Goal: Task Accomplishment & Management: Manage account settings

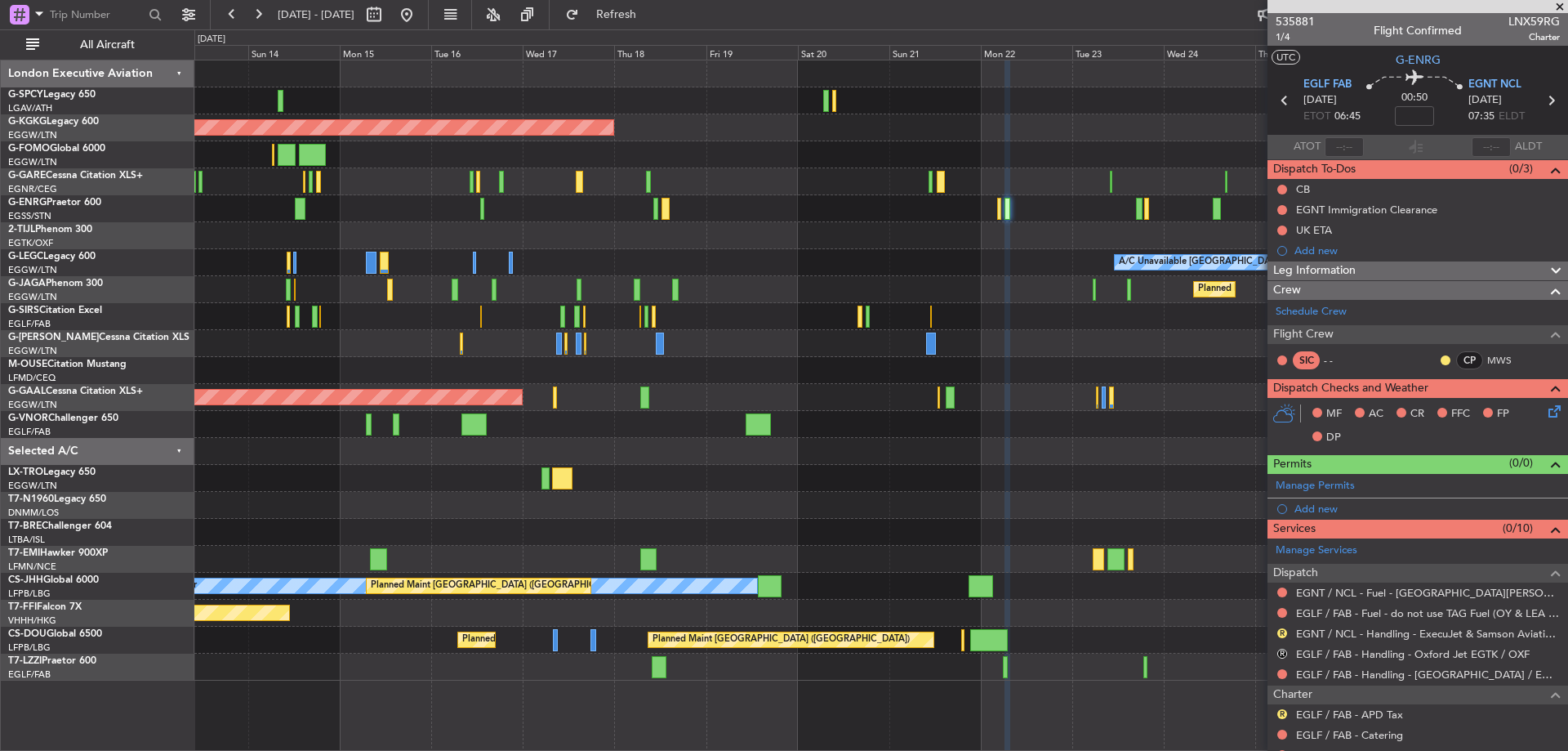
click at [995, 192] on div "Unplanned Maint [GEOGRAPHIC_DATA] ([PERSON_NAME] Intl) AOG Maint [GEOGRAPHIC_DA…" at bounding box center [880, 370] width 1372 height 620
click at [624, 18] on button "Refresh" at bounding box center [606, 15] width 98 height 27
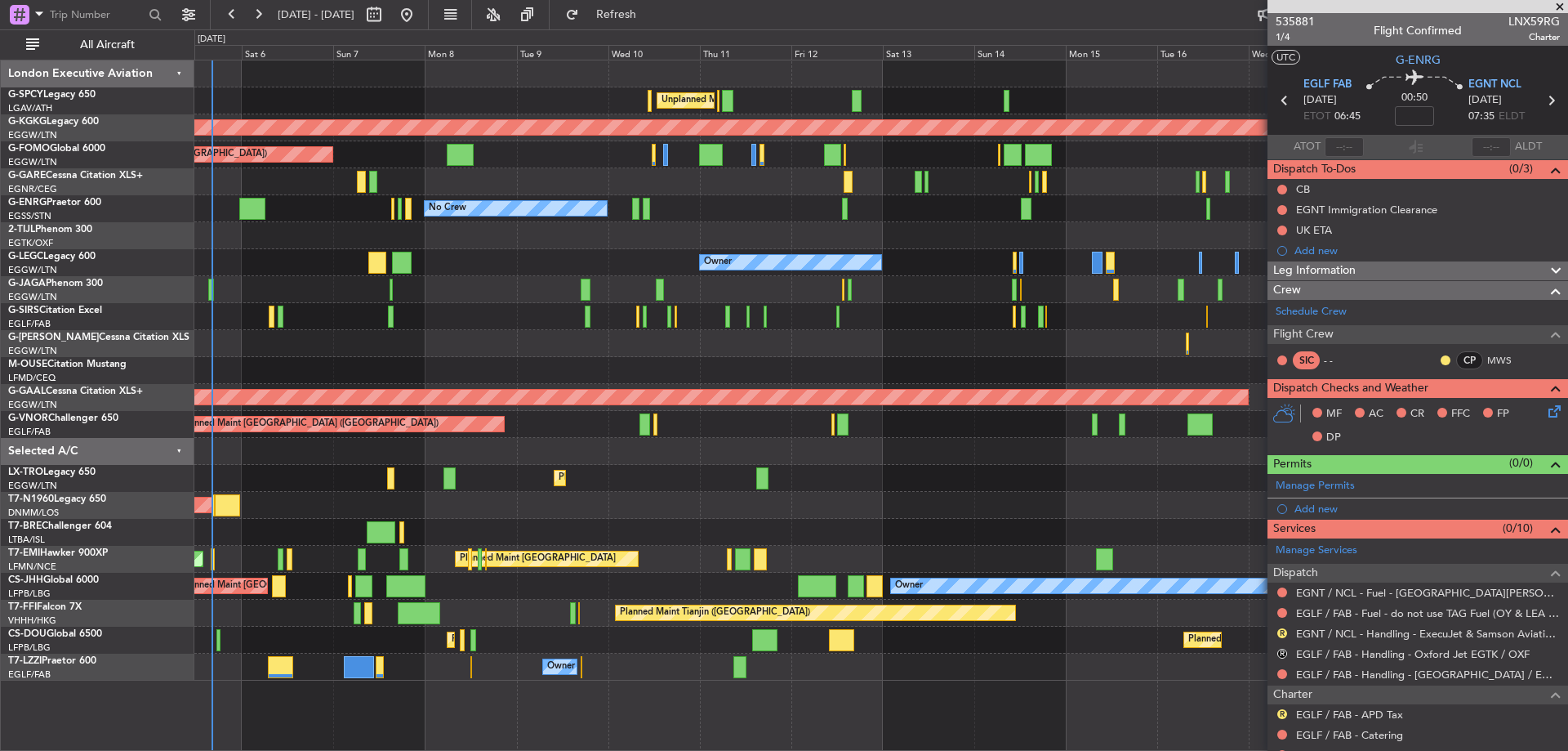
click at [1112, 268] on div "Unplanned Maint [GEOGRAPHIC_DATA] ([PERSON_NAME] Intl) AOG Maint [GEOGRAPHIC_DA…" at bounding box center [880, 370] width 1372 height 620
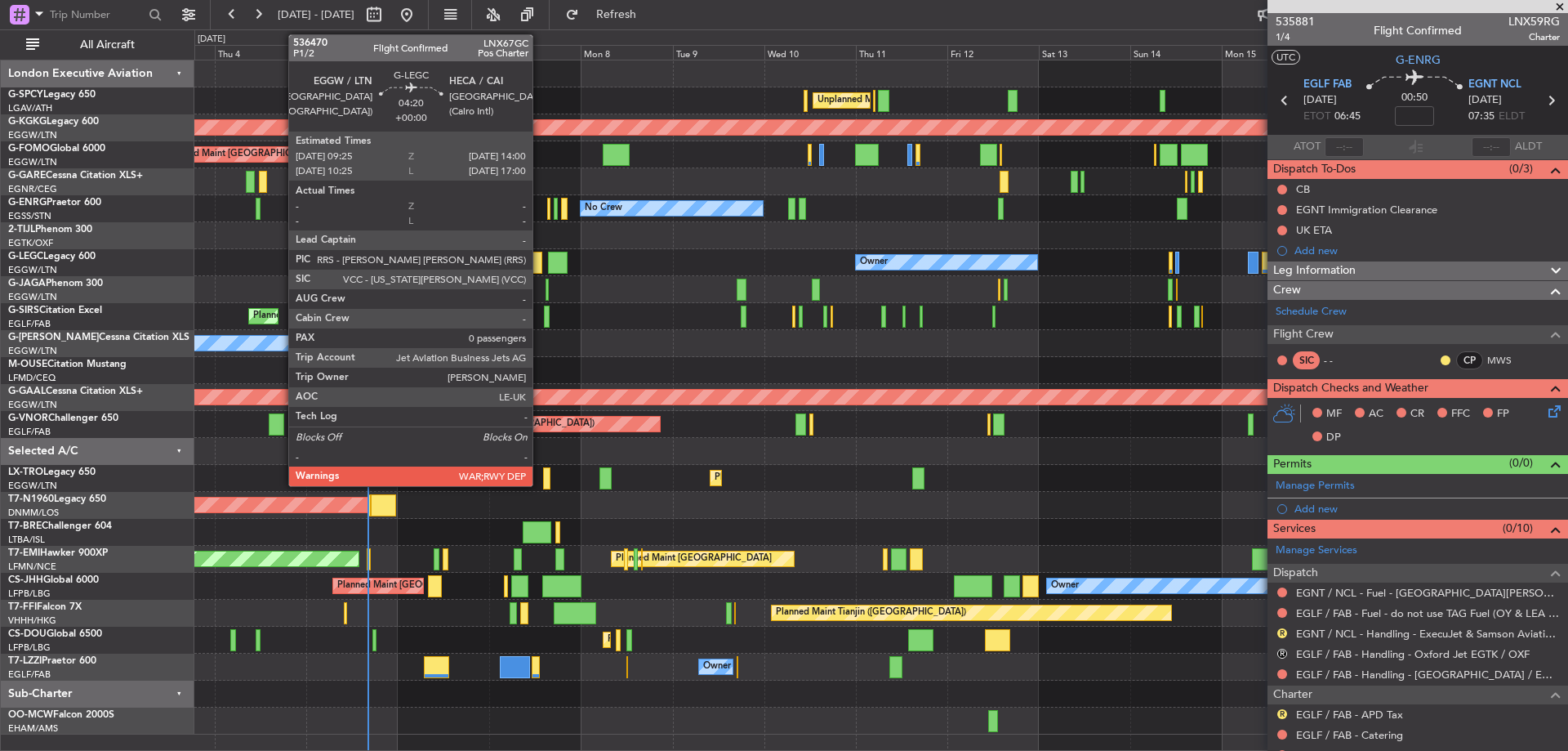
click at [539, 264] on div at bounding box center [533, 263] width 18 height 22
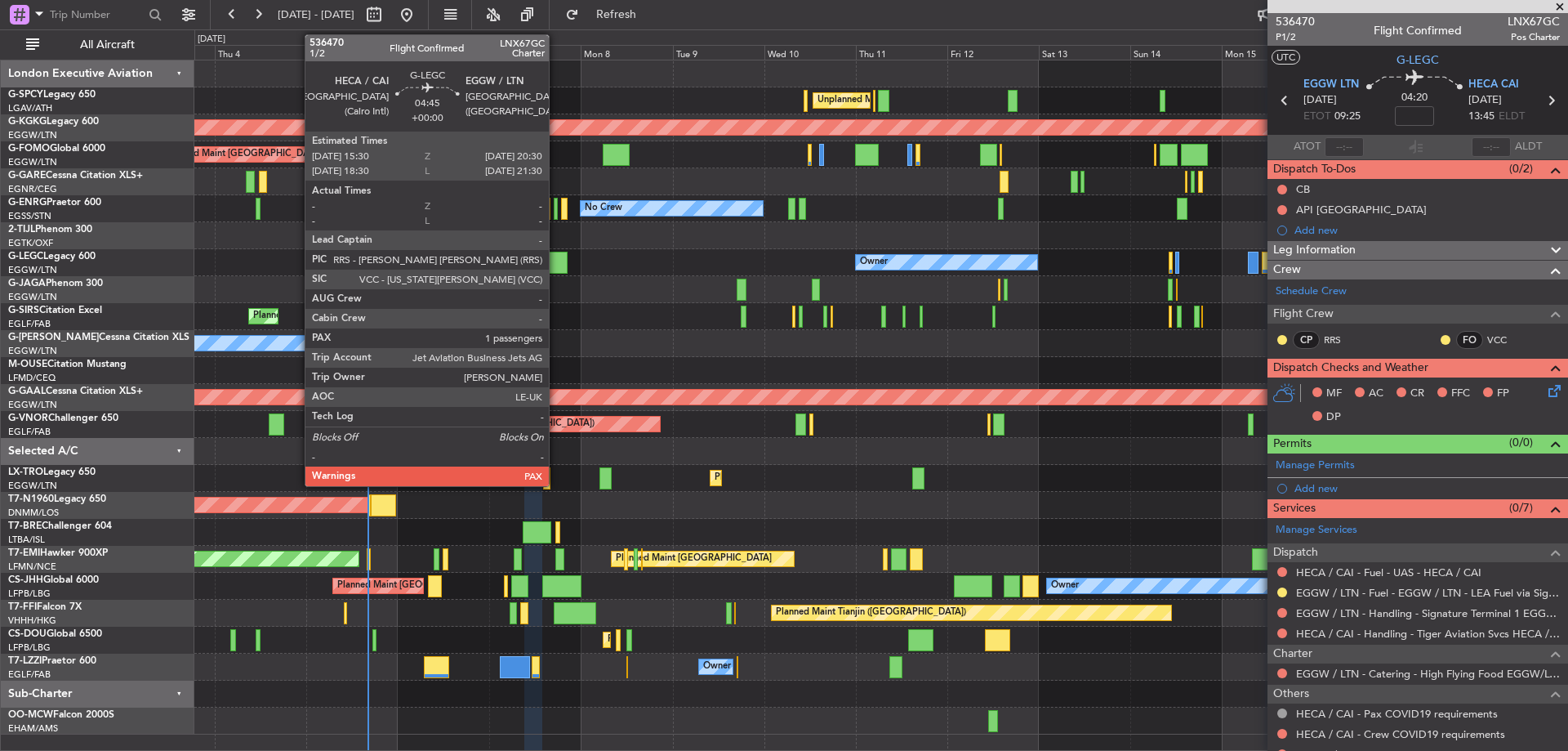
click at [556, 263] on div at bounding box center [557, 263] width 20 height 22
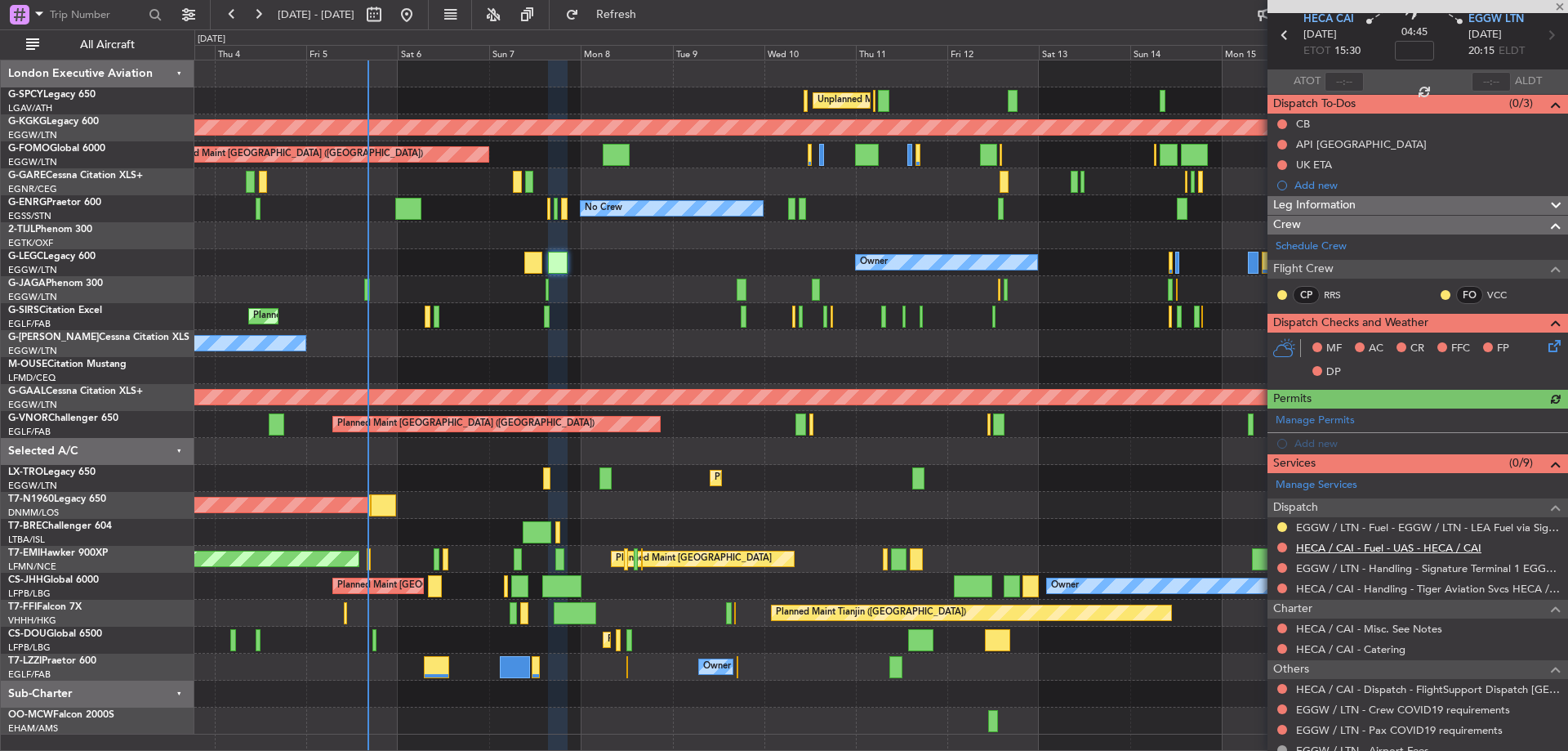
scroll to position [141, 0]
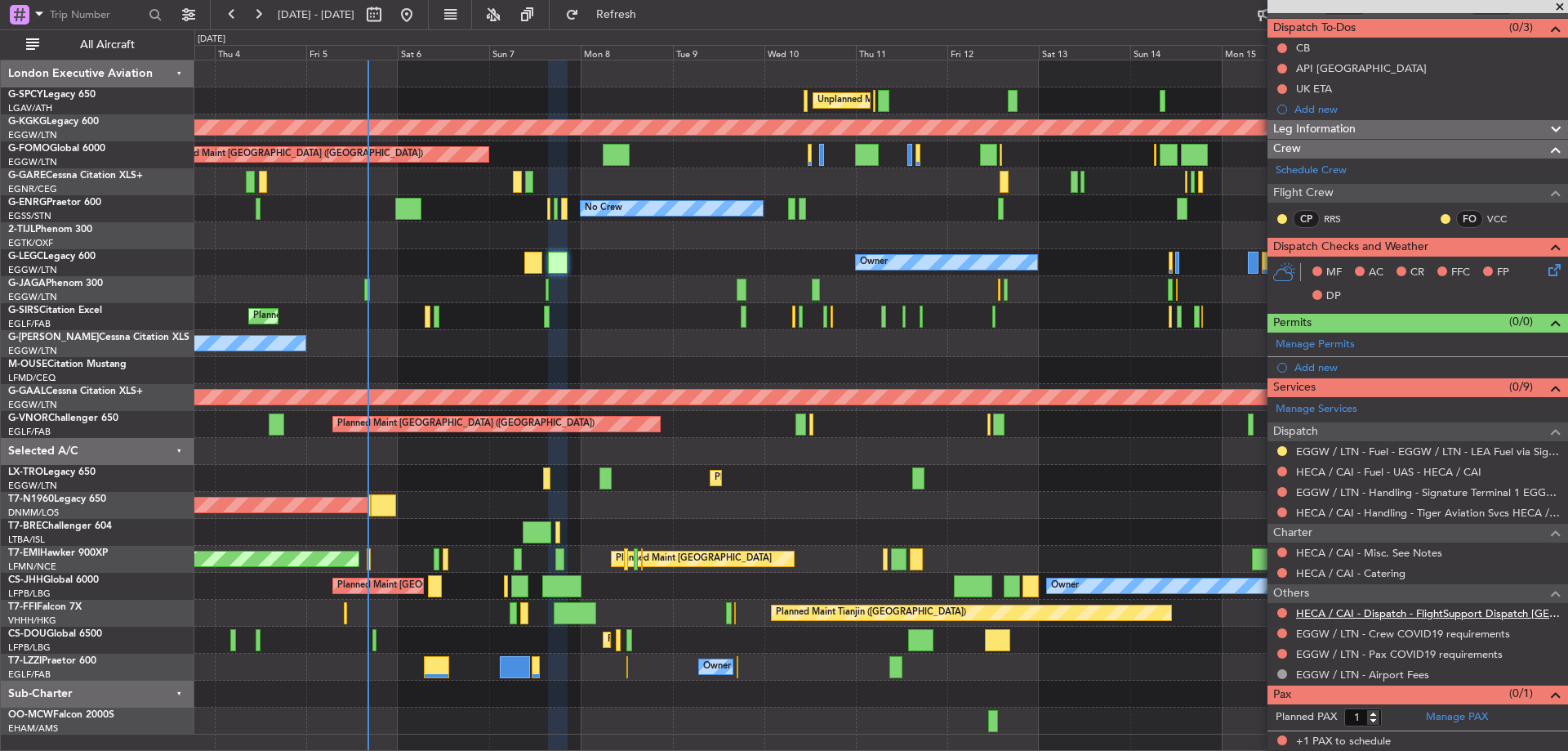
click at [1444, 614] on link "HECA / CAI - Dispatch - FlightSupport Dispatch [GEOGRAPHIC_DATA]" at bounding box center [1428, 613] width 263 height 14
click at [664, 33] on div "0 0 Wed 3 Thu 4 Fri 5 Sat 6 Sun 7 Mon 8 [DATE] Wed 10 Thu 11 Fri 12 Sat 13 Sun …" at bounding box center [881, 44] width 1372 height 29
click at [651, 20] on span "Refresh" at bounding box center [616, 15] width 68 height 11
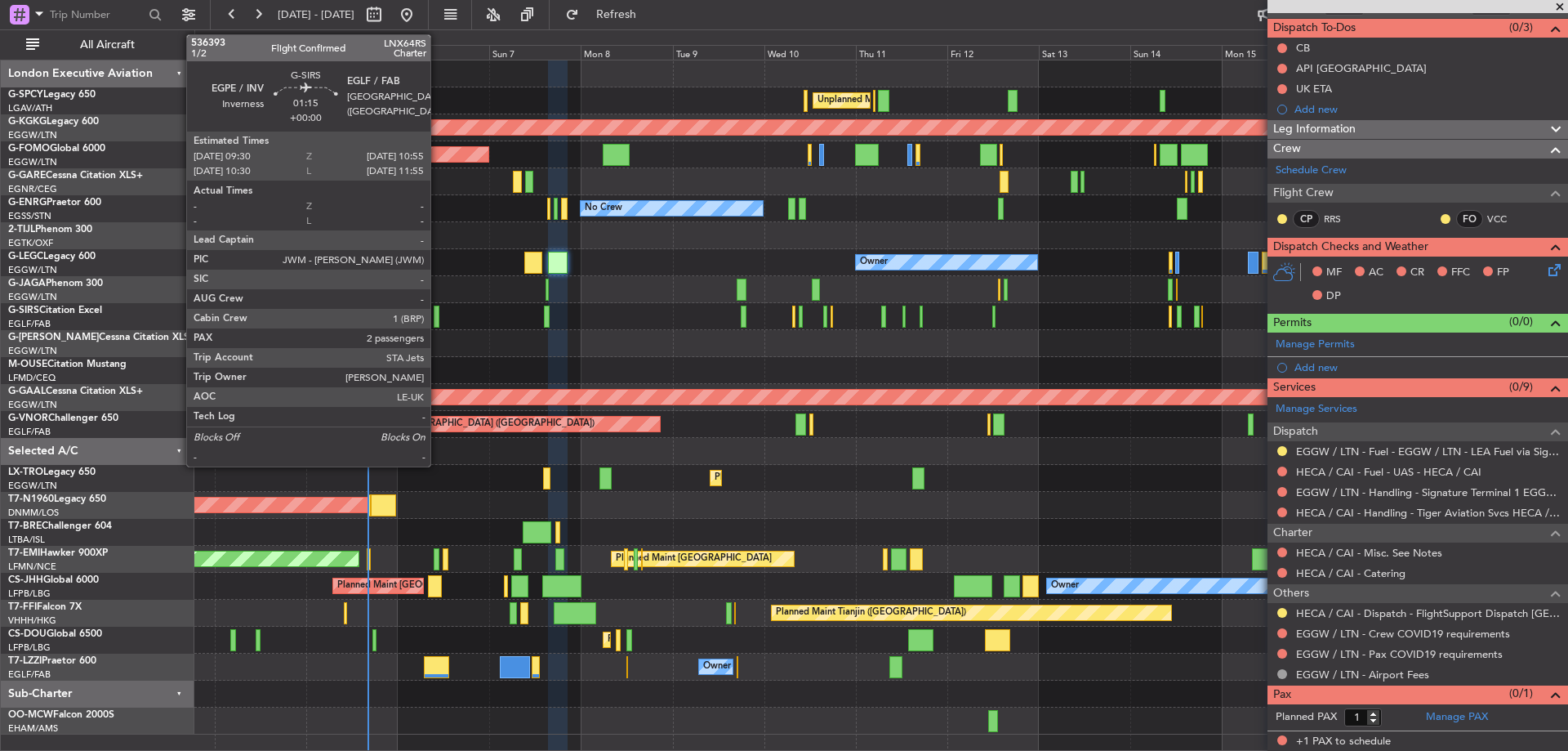
click at [438, 312] on div at bounding box center [436, 316] width 6 height 22
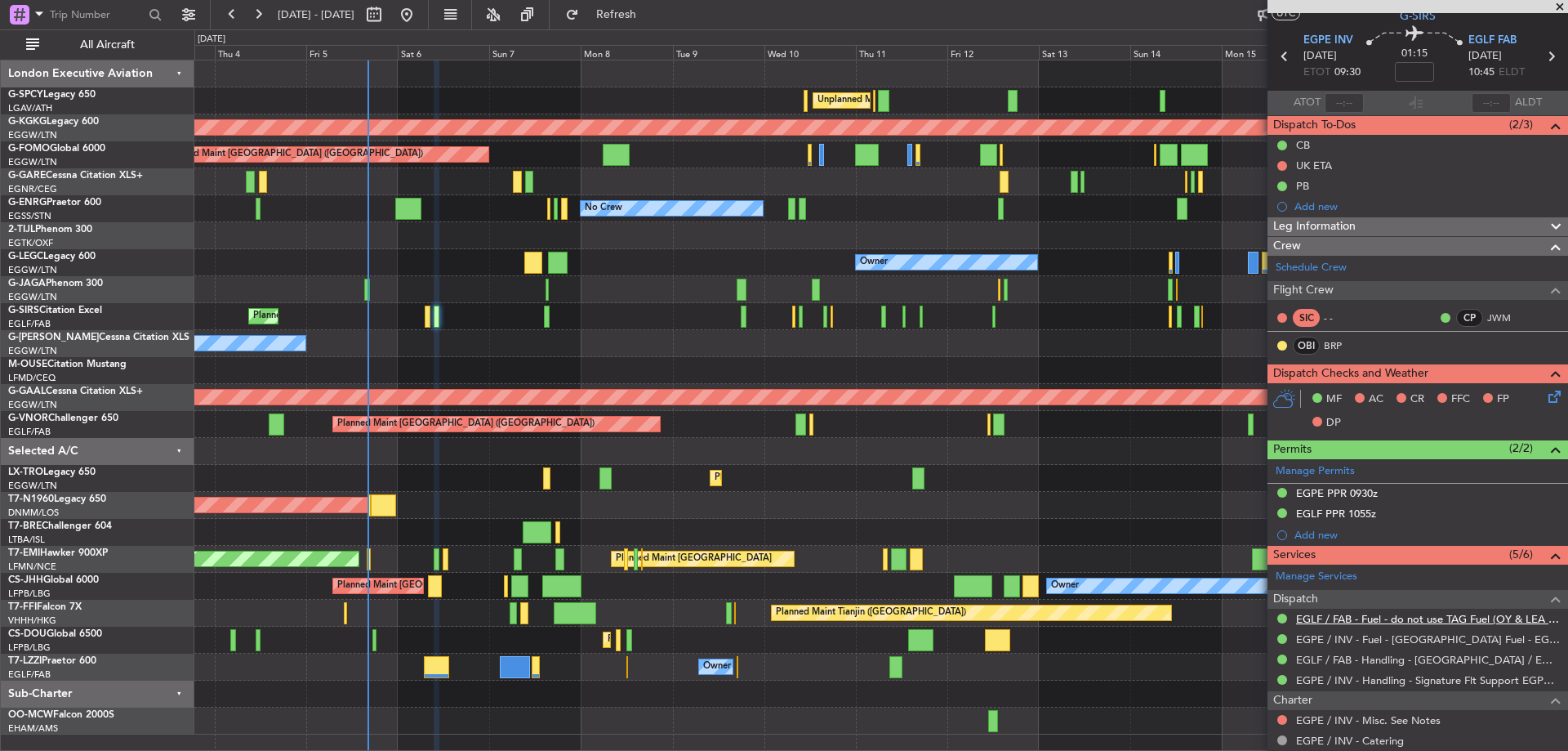
scroll to position [44, 0]
click at [1545, 397] on icon at bounding box center [1551, 394] width 13 height 13
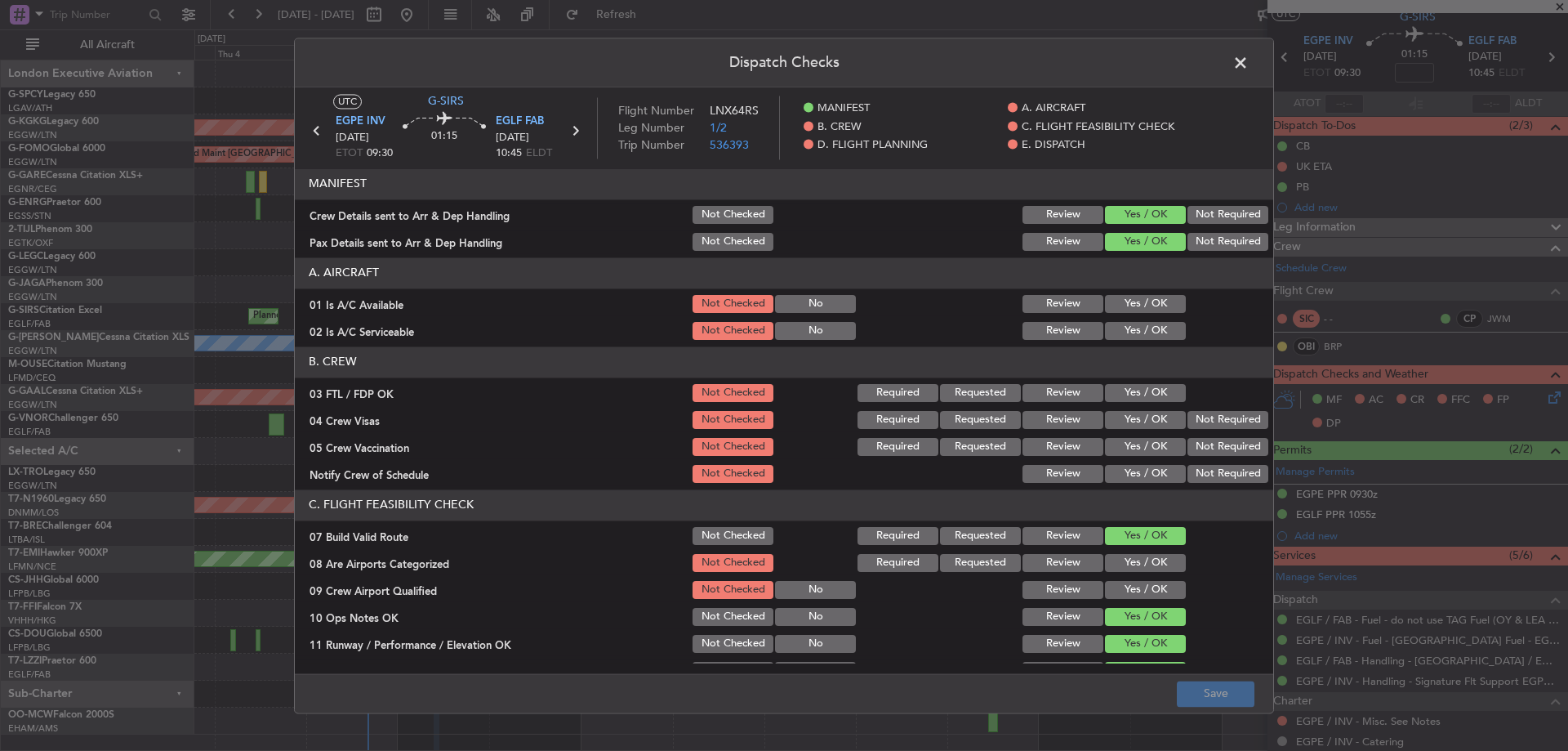
click at [1248, 70] on span at bounding box center [1248, 67] width 0 height 33
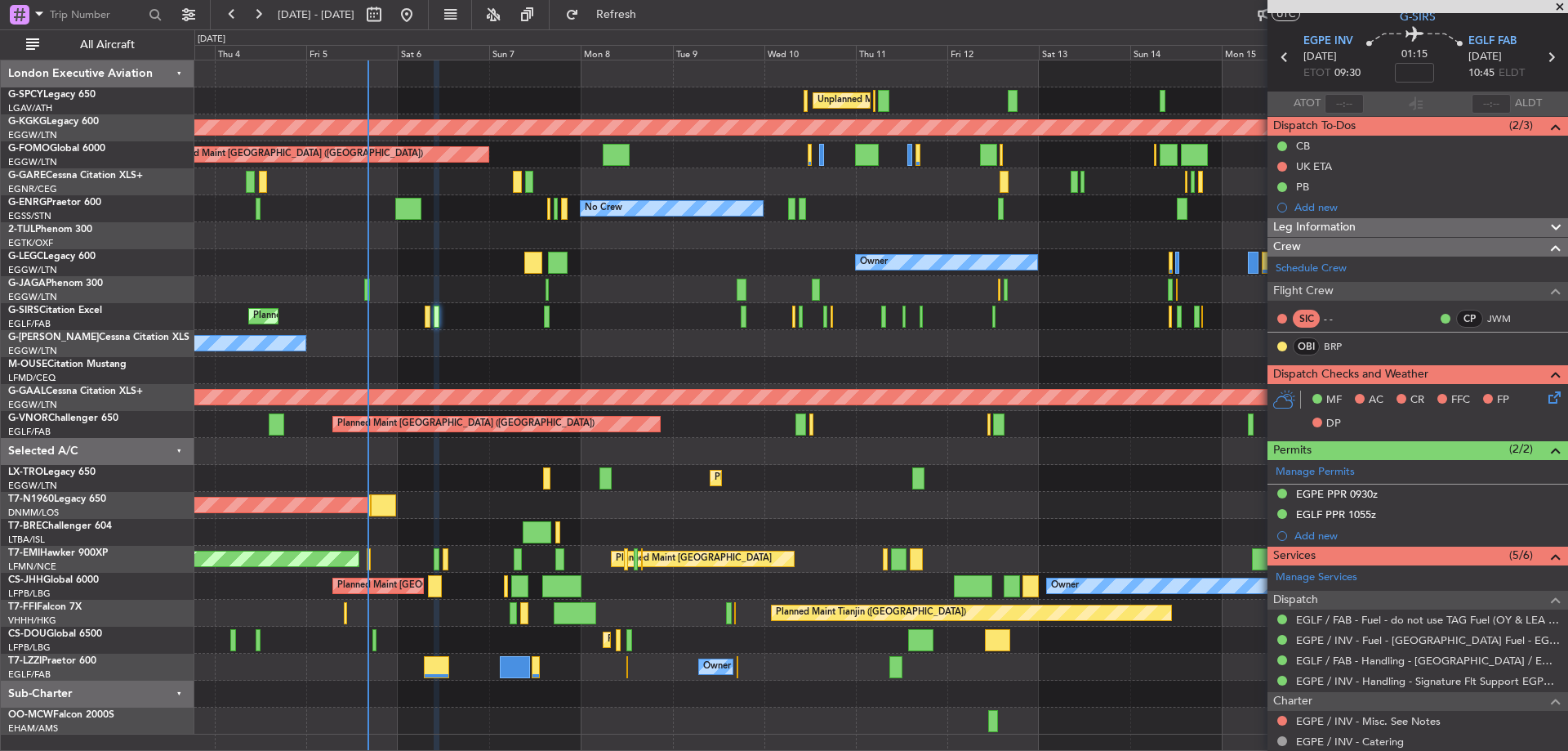
click at [1546, 223] on span at bounding box center [1555, 228] width 20 height 20
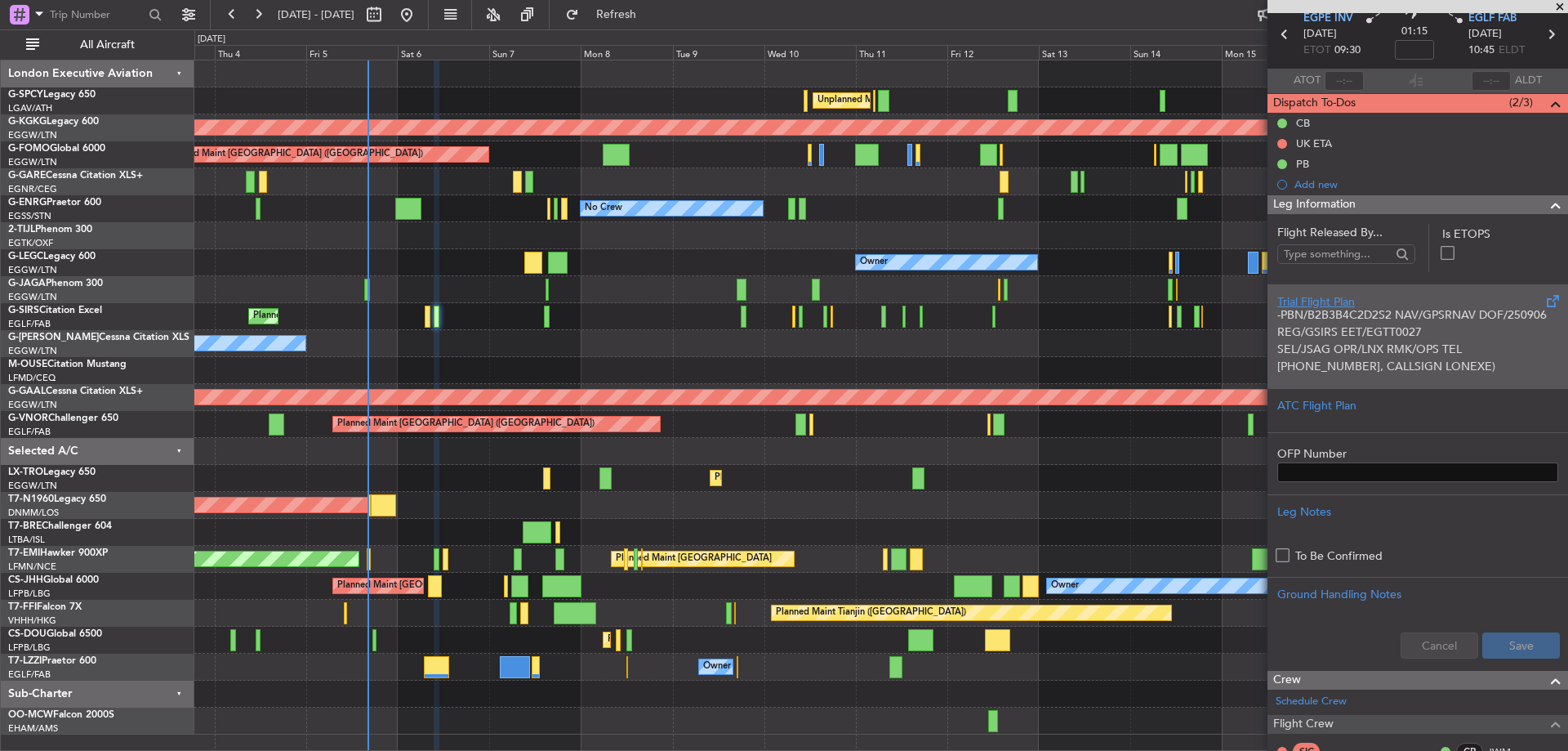
scroll to position [63, 0]
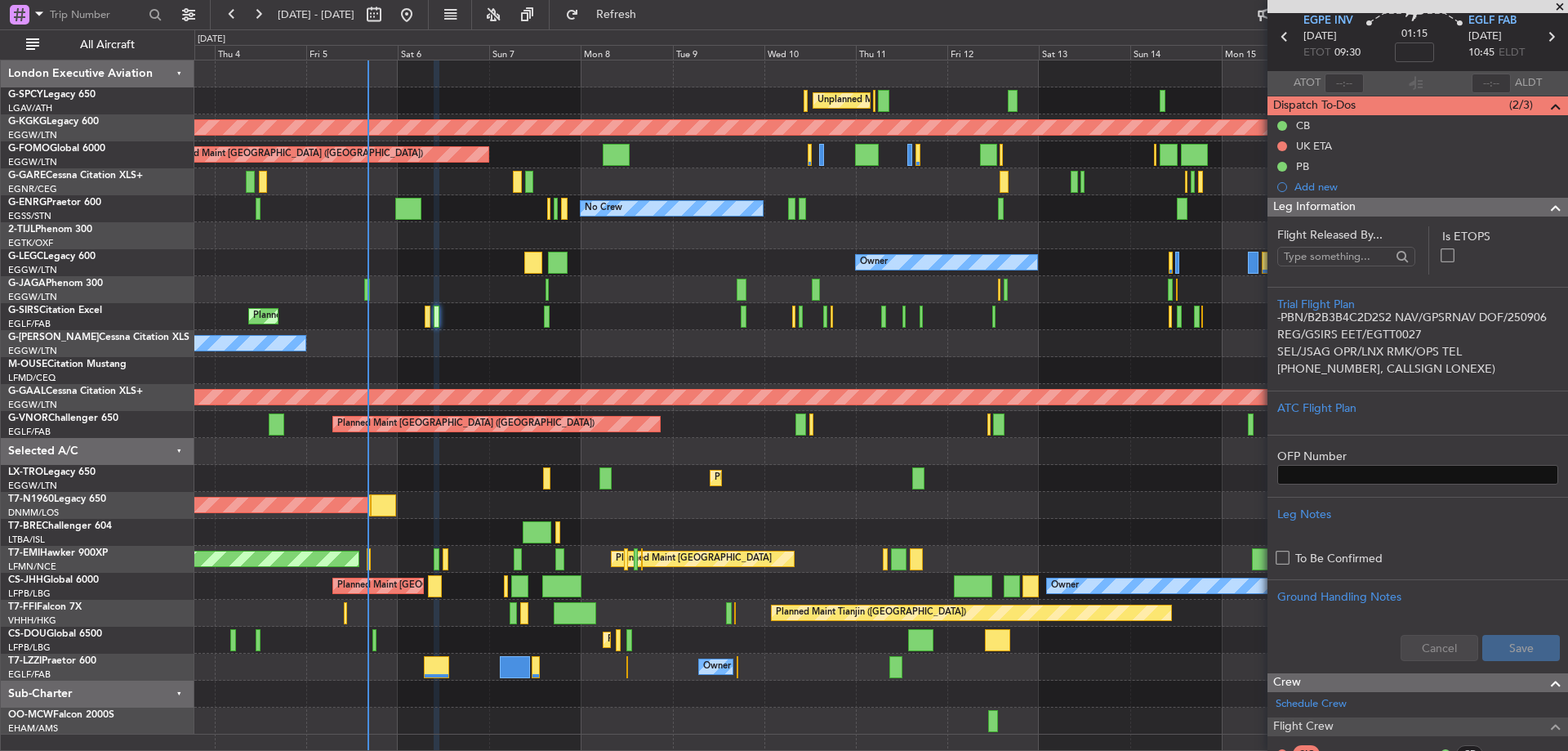
click at [1546, 204] on span at bounding box center [1555, 207] width 20 height 20
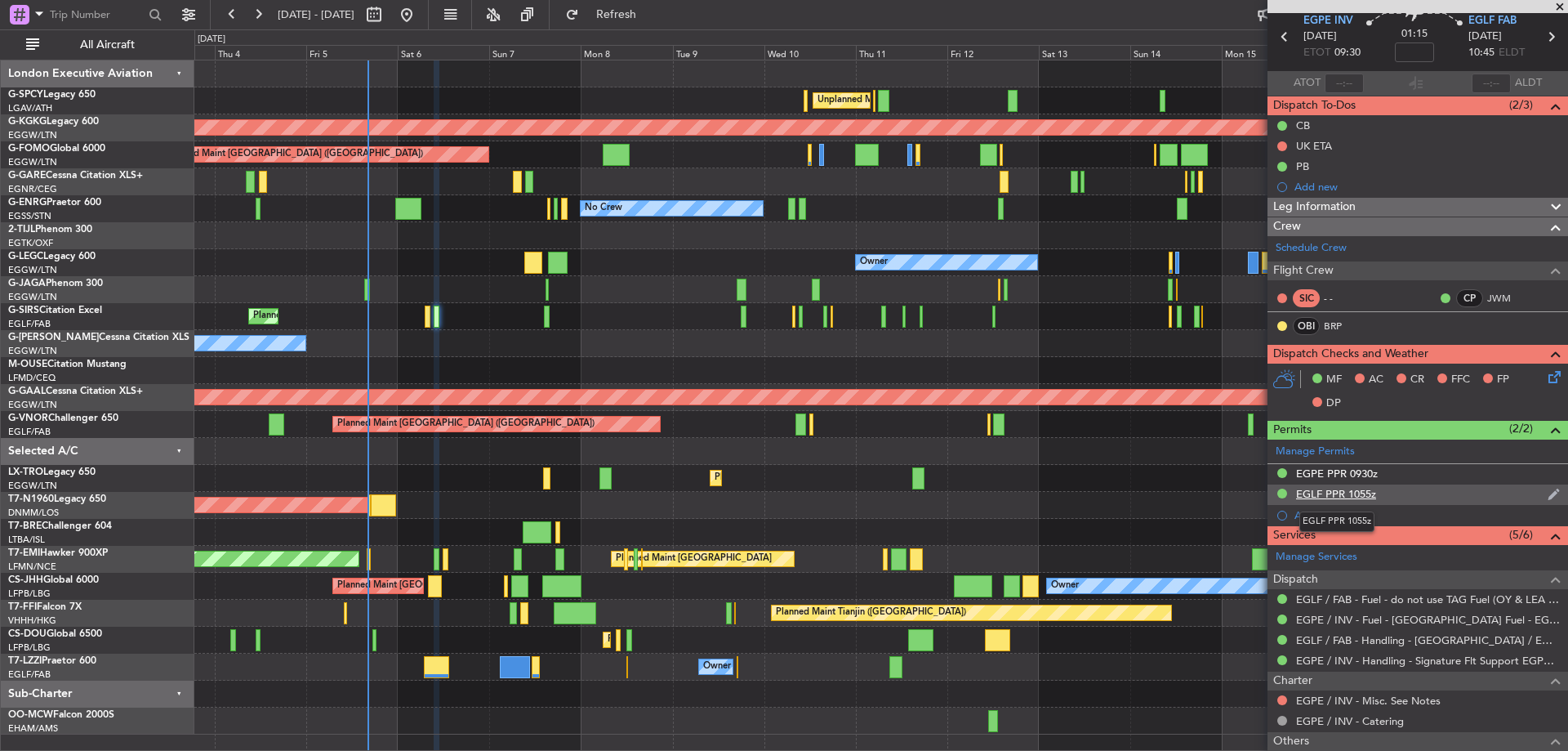
click at [1363, 493] on div "EGLF PPR 1055z" at bounding box center [1336, 494] width 80 height 14
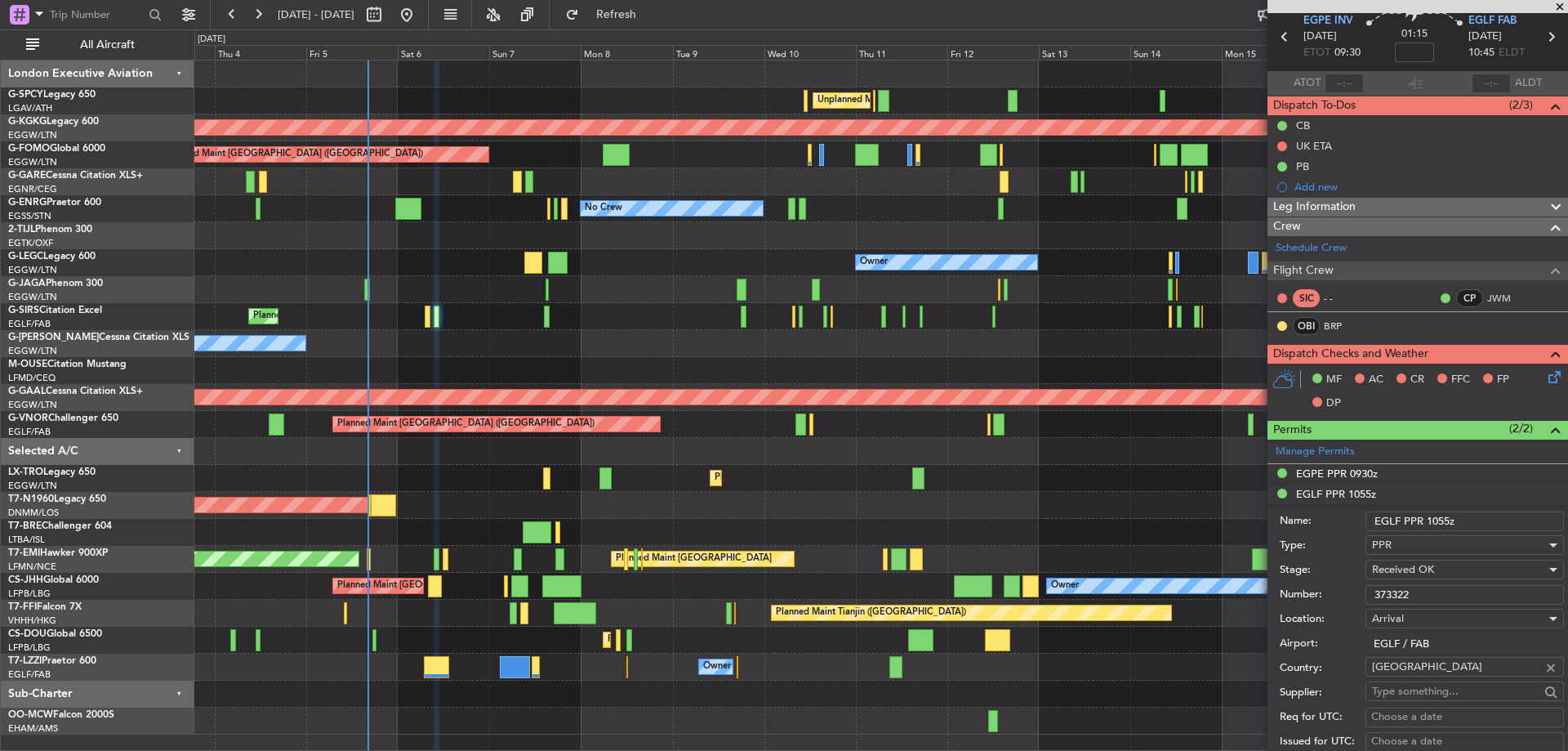
drag, startPoint x: 1415, startPoint y: 593, endPoint x: 1354, endPoint y: 600, distance: 61.4
click at [1354, 600] on div "Number: 373322" at bounding box center [1422, 594] width 284 height 25
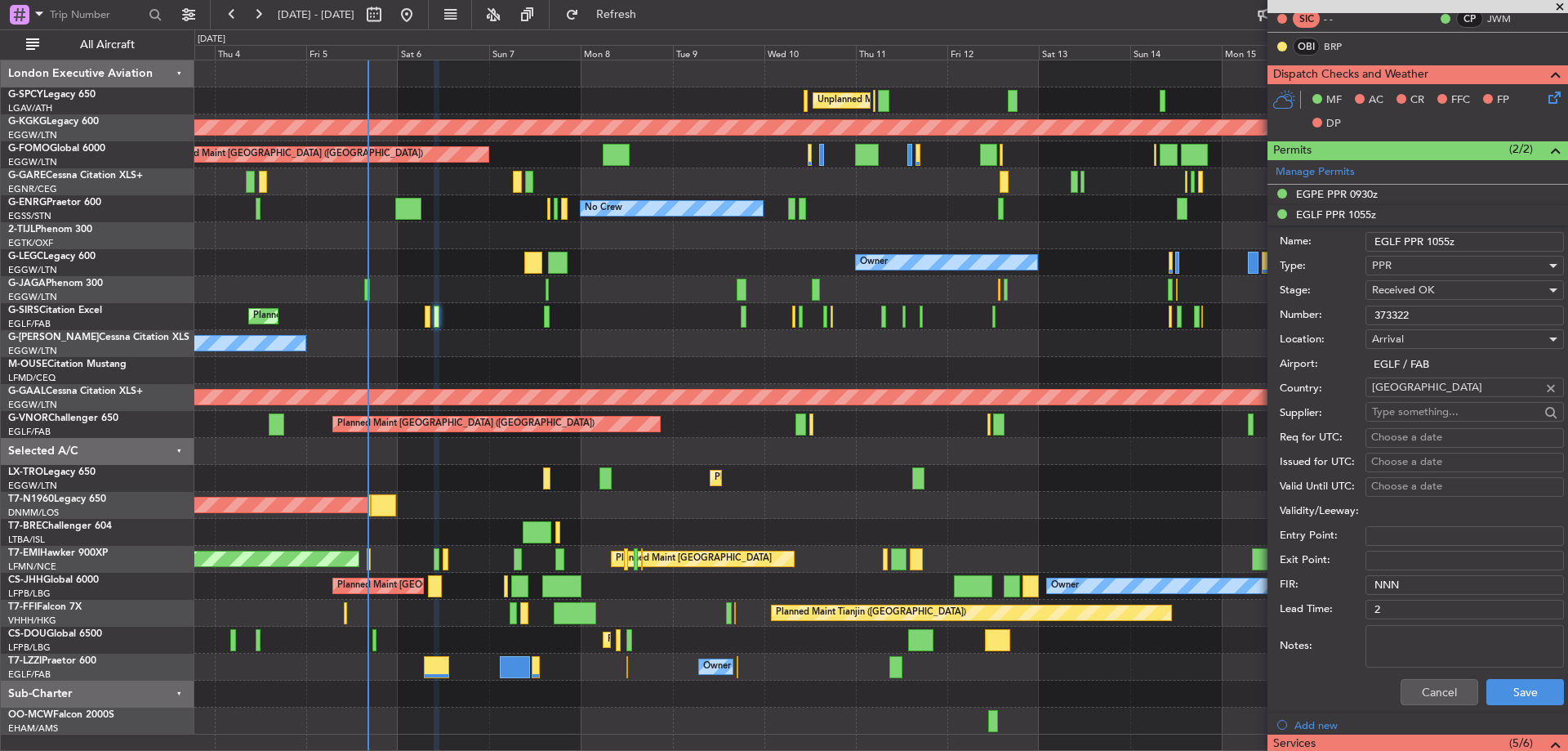
scroll to position [346, 0]
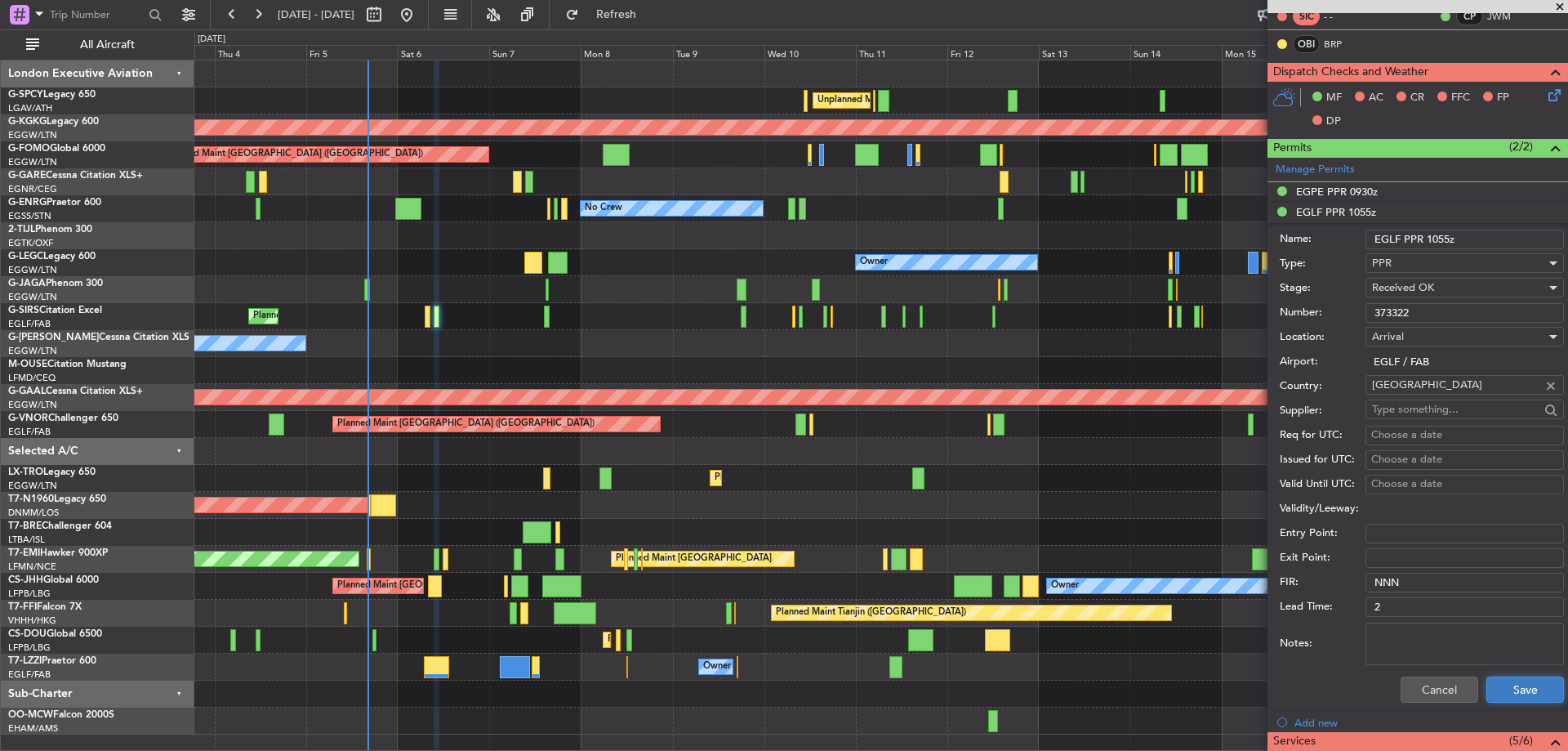
click at [1514, 686] on button "Save" at bounding box center [1524, 689] width 78 height 27
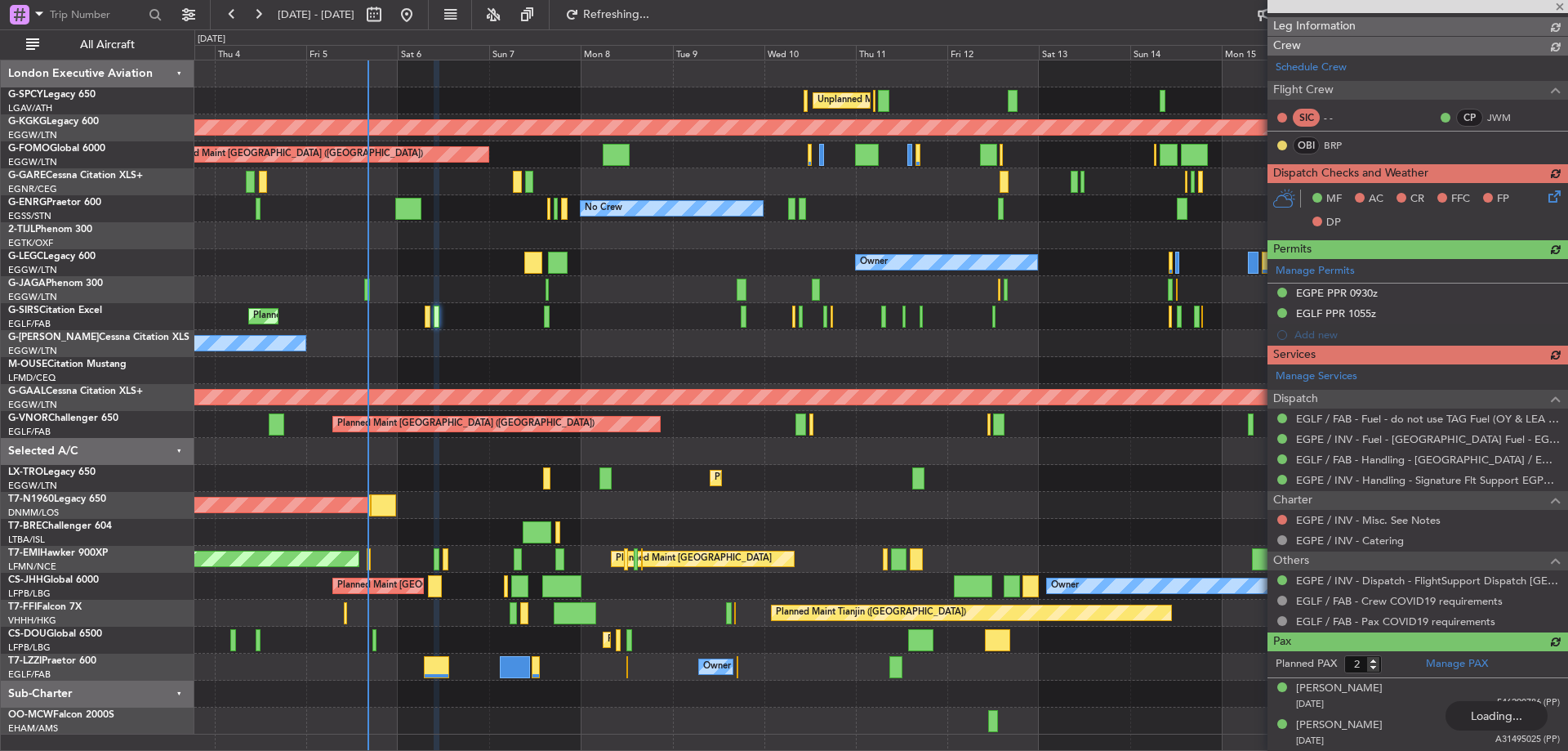
scroll to position [0, 0]
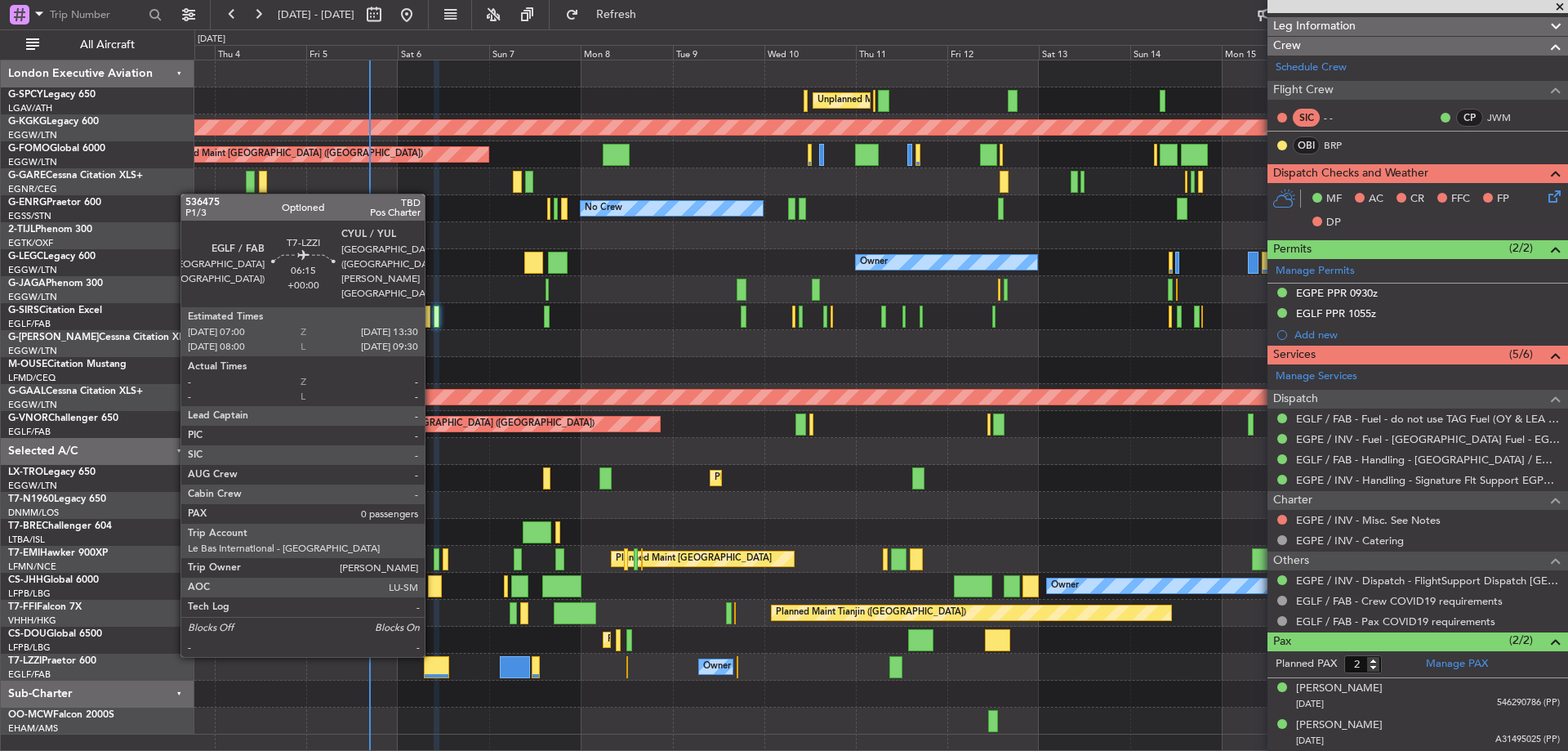
click at [432, 670] on div at bounding box center [437, 667] width 26 height 22
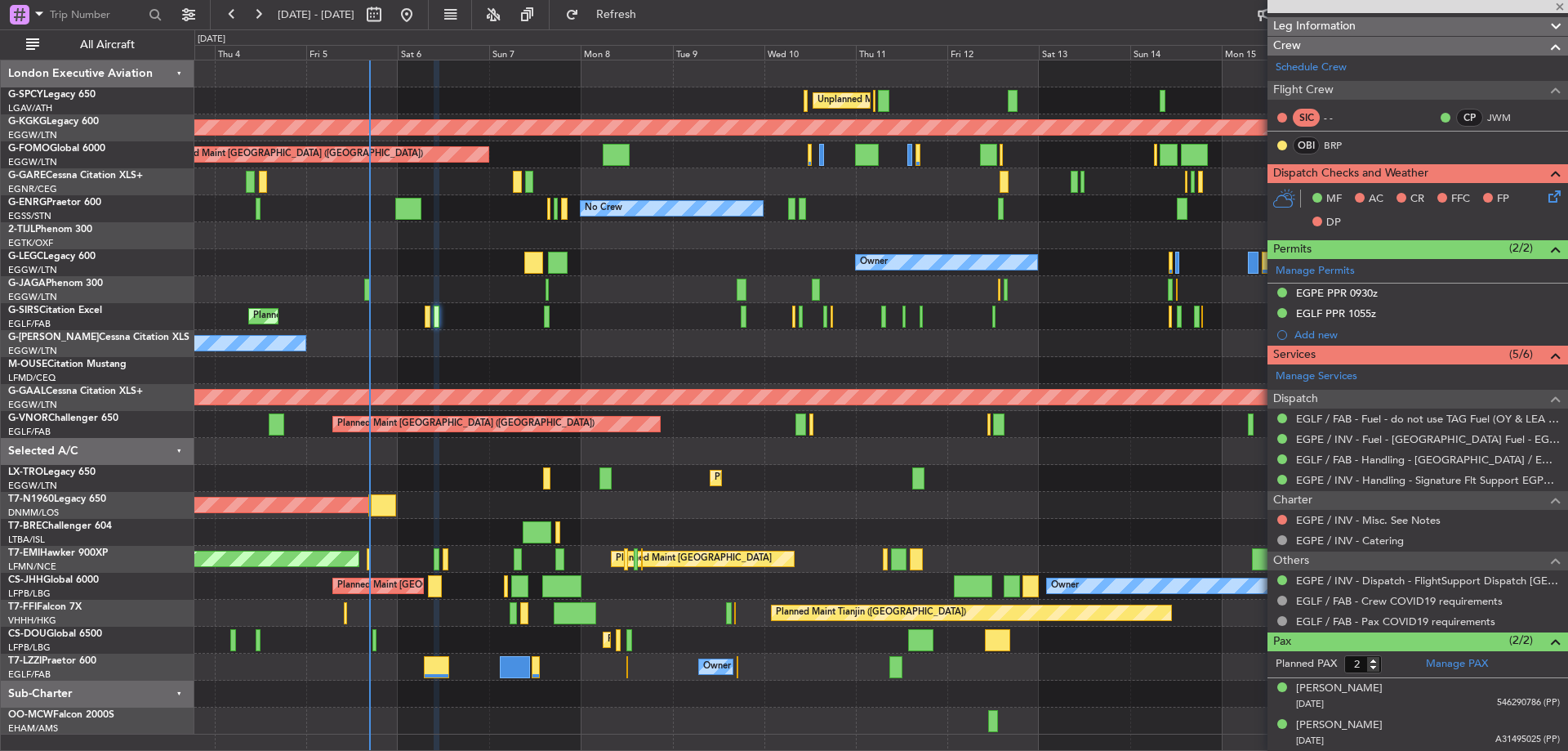
type input "0"
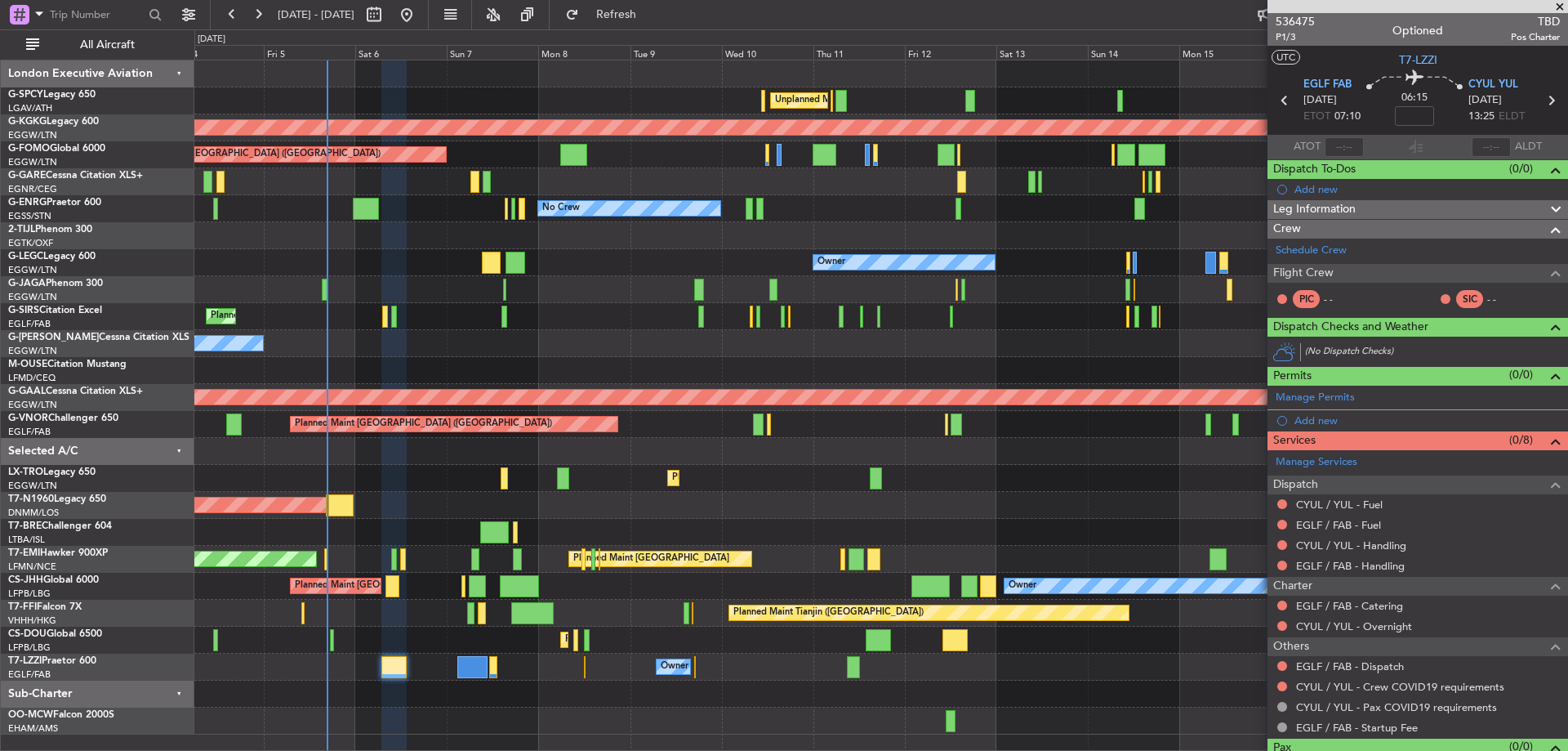
click at [435, 614] on div "Planned Maint Tianjin ([GEOGRAPHIC_DATA]) Planned Maint [GEOGRAPHIC_DATA] ([GEO…" at bounding box center [880, 613] width 1372 height 27
click at [1324, 254] on link "Schedule Crew" at bounding box center [1311, 251] width 71 height 16
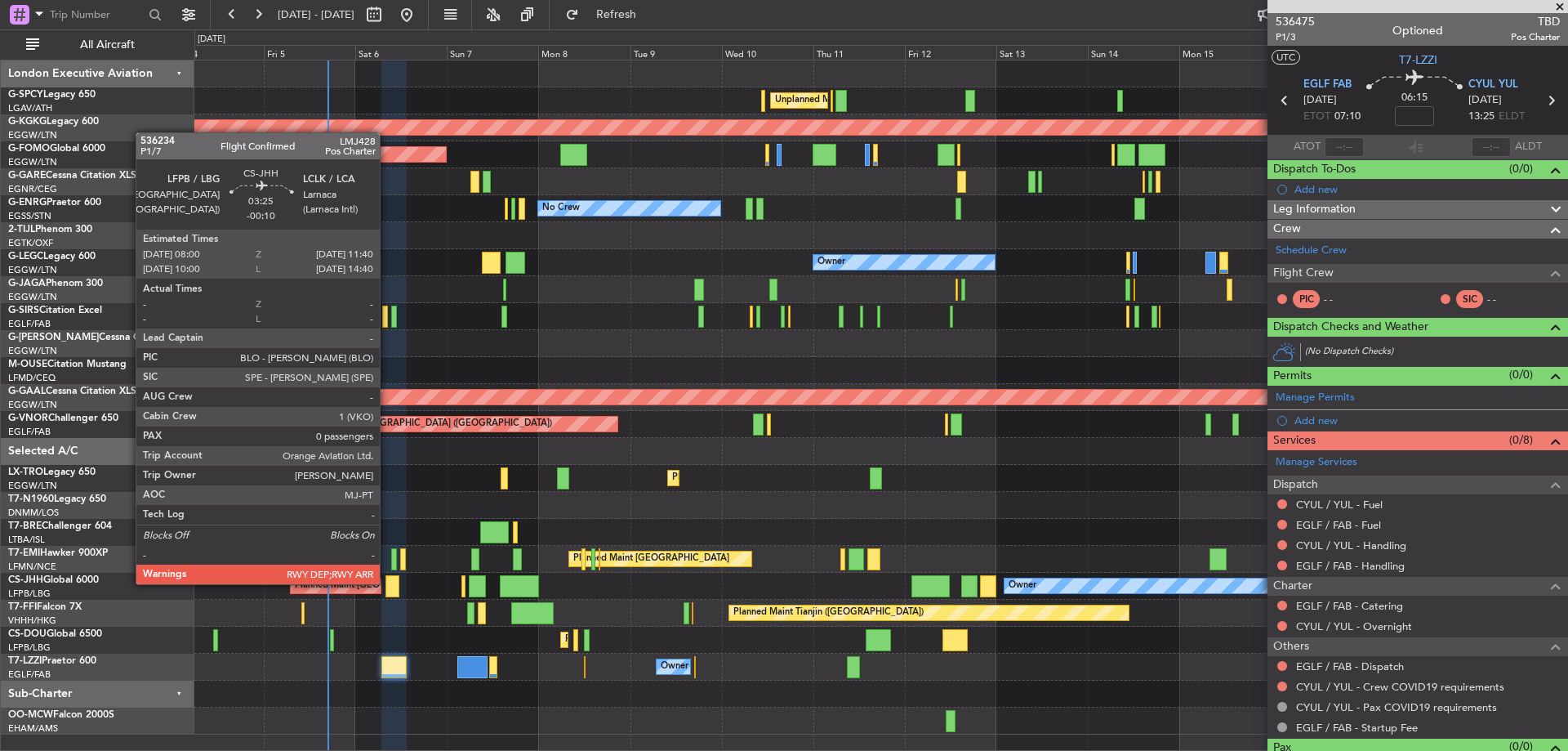
click at [387, 582] on div at bounding box center [392, 586] width 15 height 22
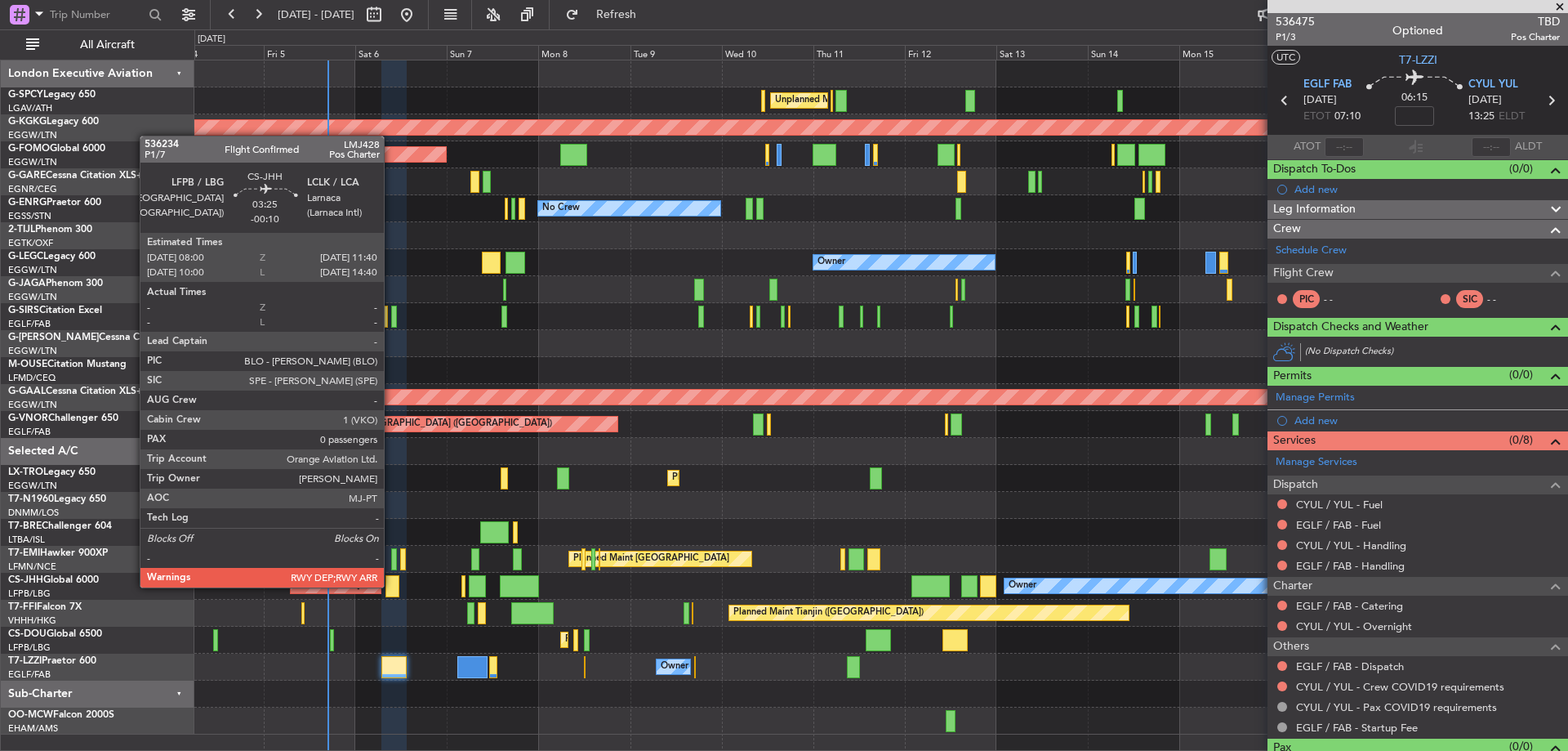
click at [391, 586] on div at bounding box center [392, 586] width 15 height 22
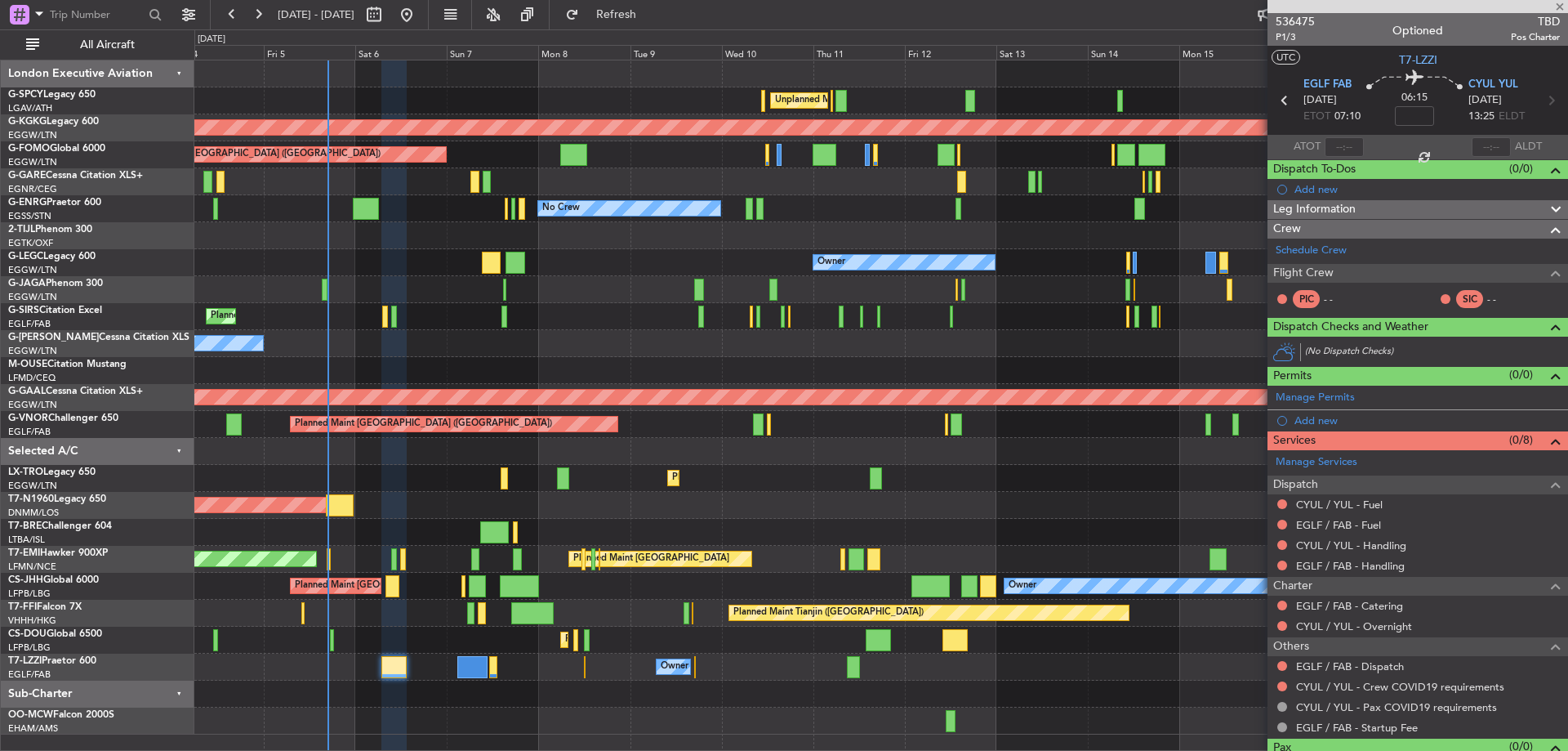
type input "-00:10"
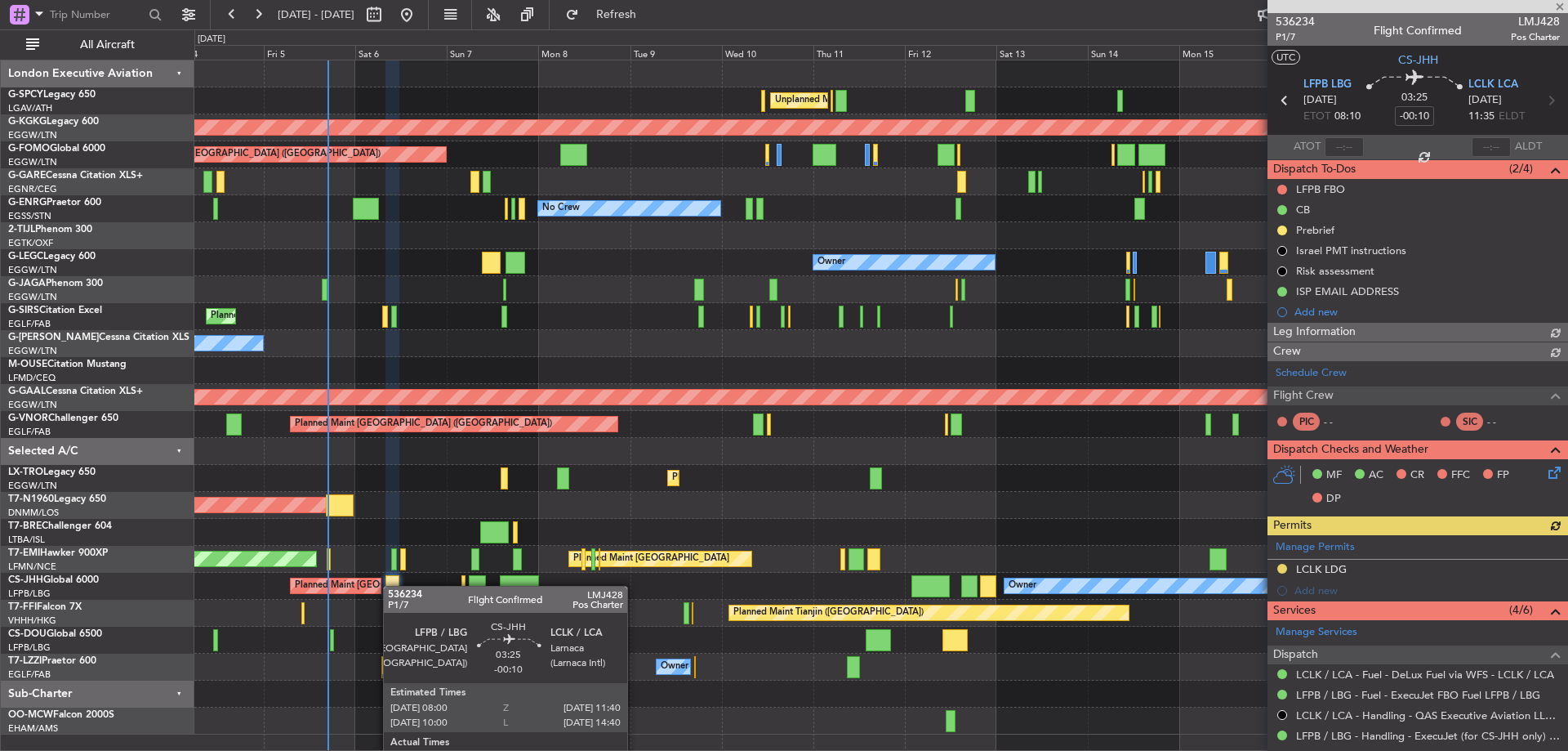
click at [391, 586] on div at bounding box center [392, 586] width 15 height 22
